Goal: Find specific page/section: Find specific page/section

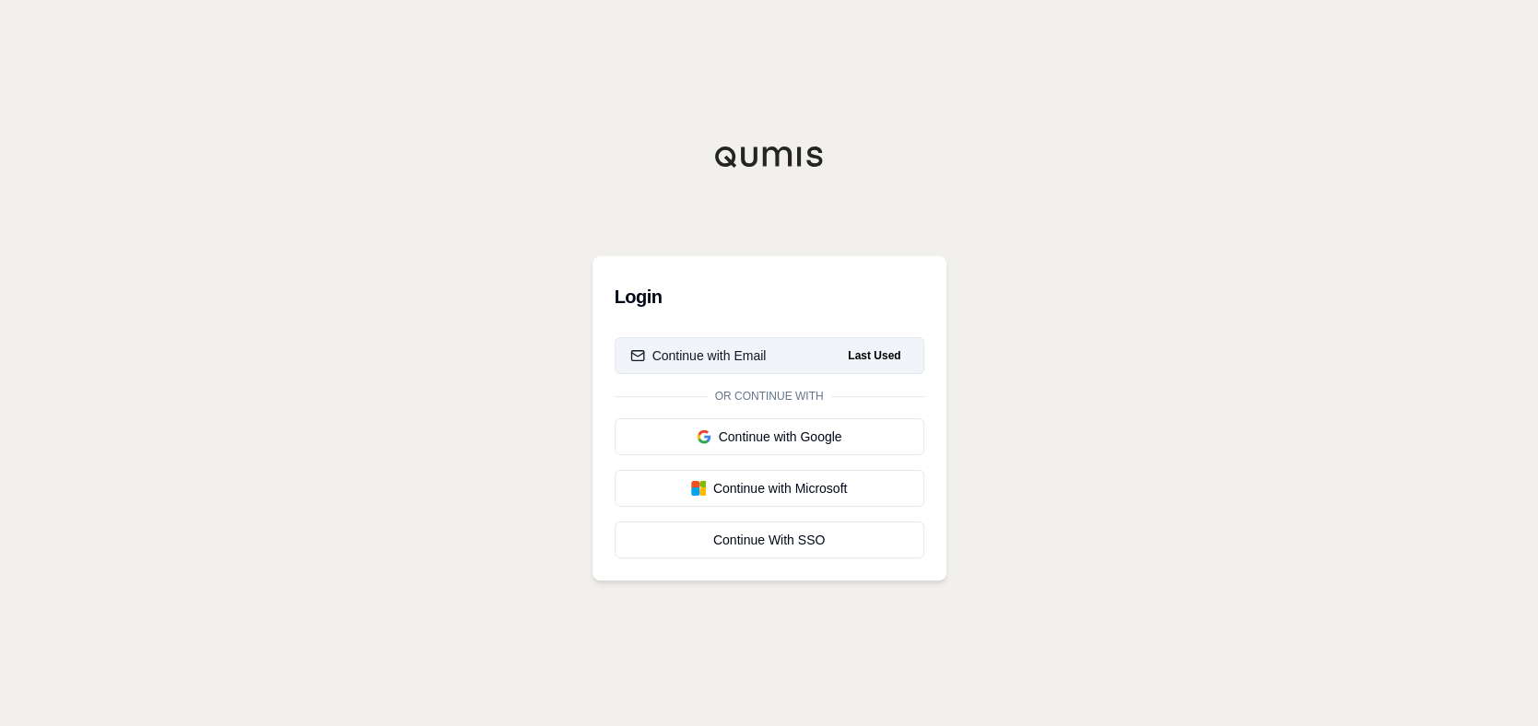
click at [736, 351] on div "Continue with Email" at bounding box center [698, 356] width 136 height 18
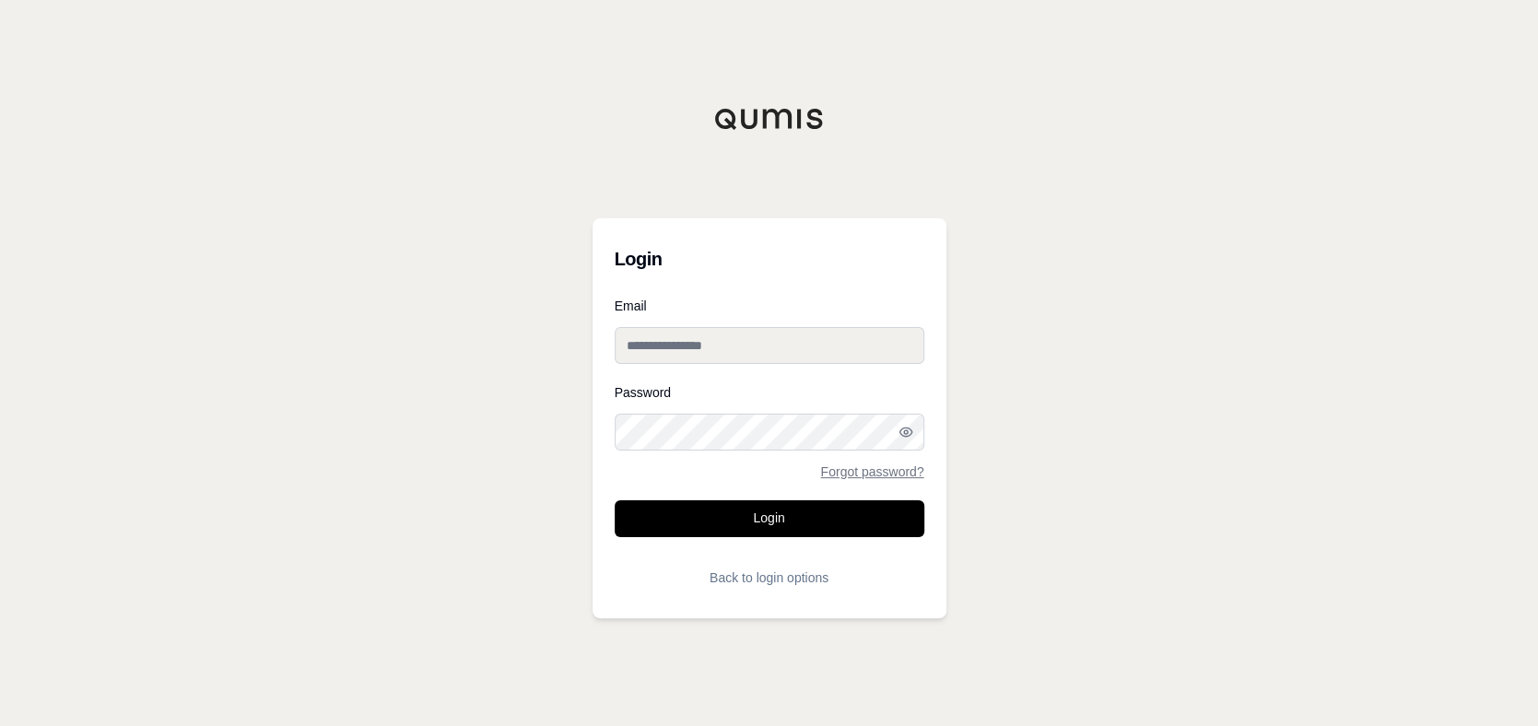
type input "**********"
click at [750, 517] on button "Login" at bounding box center [770, 518] width 310 height 37
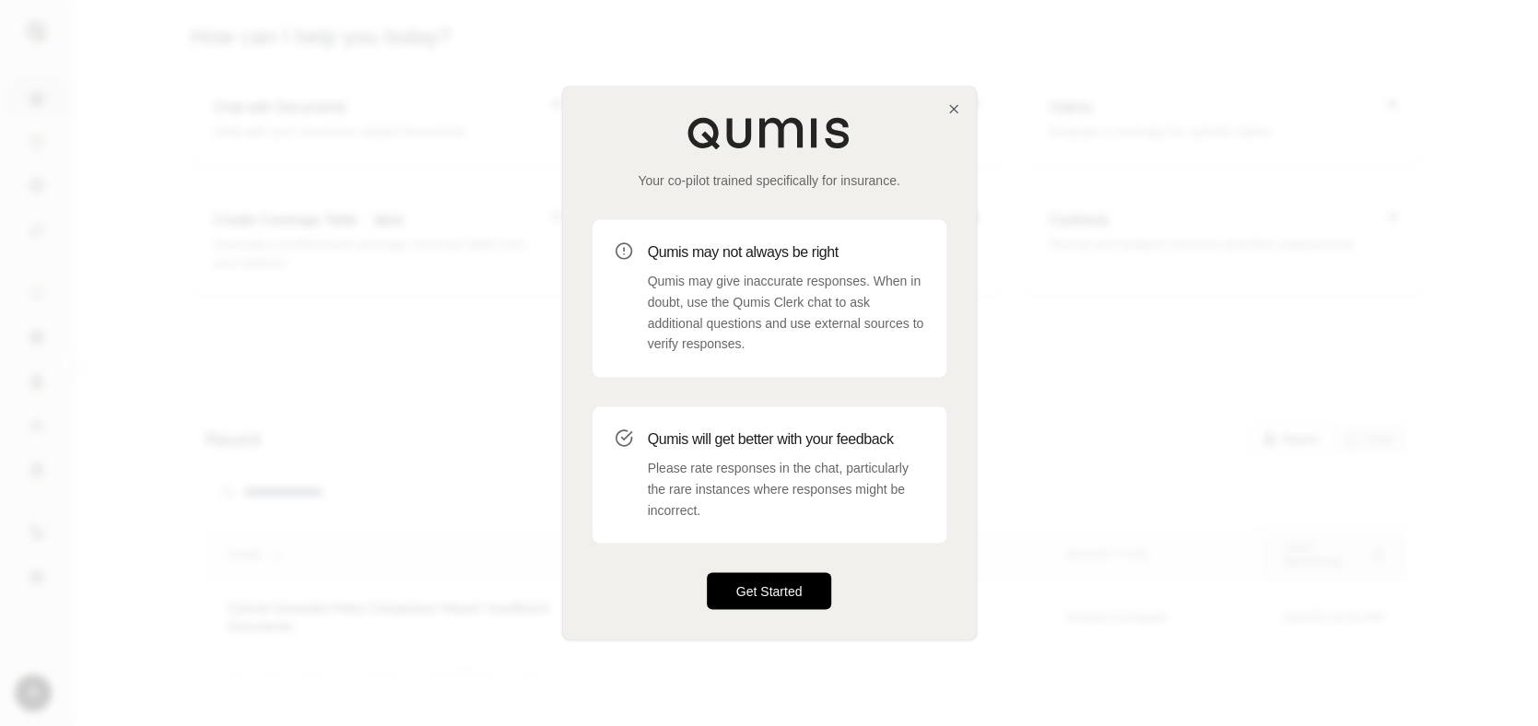
click at [768, 583] on button "Get Started" at bounding box center [769, 591] width 125 height 37
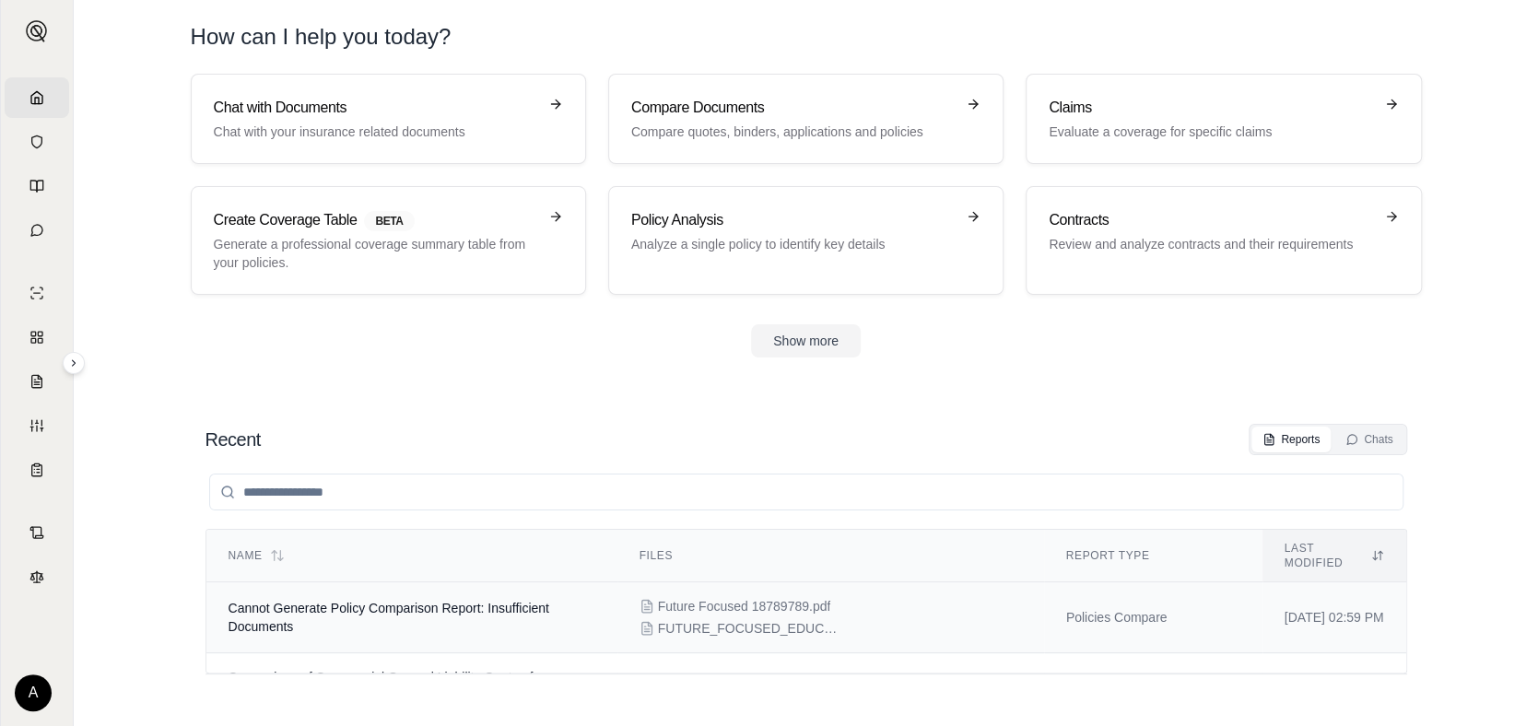
click at [704, 601] on div "Future Focused 18789789.pdf FUTURE_FOCUSED_EDUCATION_106409866_RENEWAL.pdf" at bounding box center [831, 617] width 383 height 41
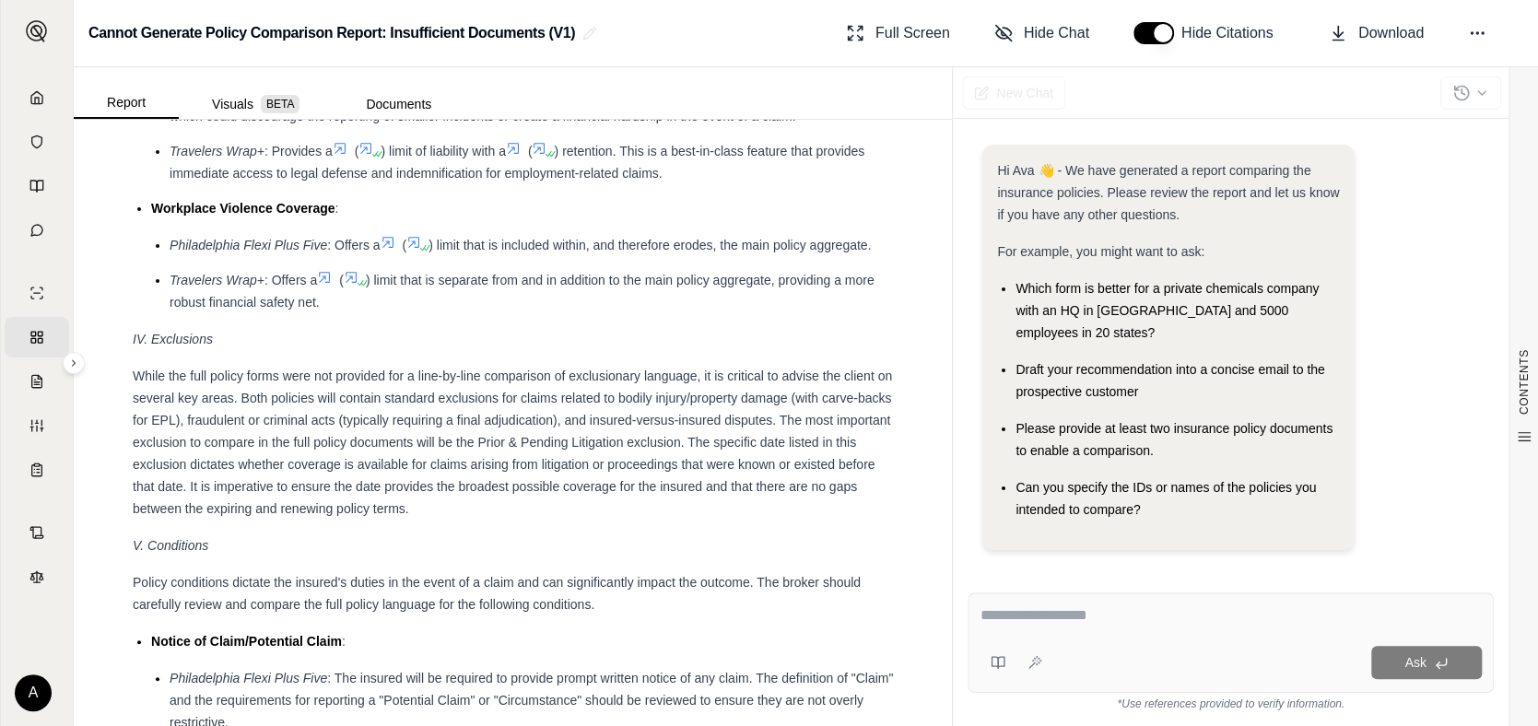
scroll to position [2604, 0]
